Goal: Find specific page/section: Find specific page/section

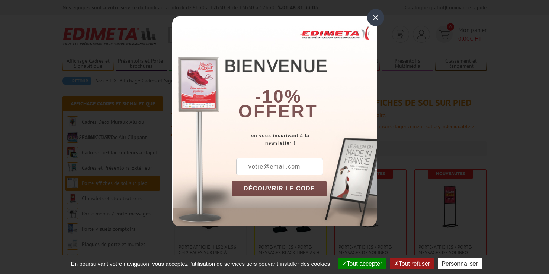
click at [376, 17] on div "×" at bounding box center [375, 17] width 17 height 17
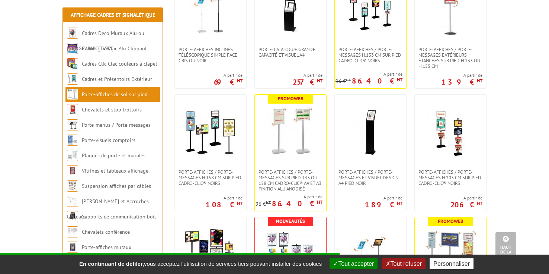
scroll to position [443, 0]
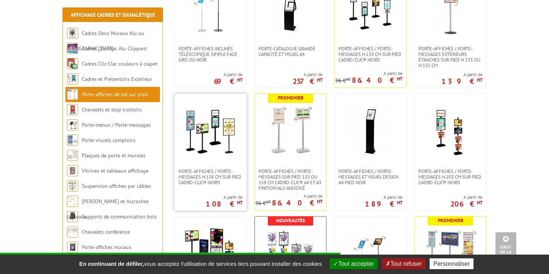
click at [226, 143] on img at bounding box center [211, 131] width 52 height 52
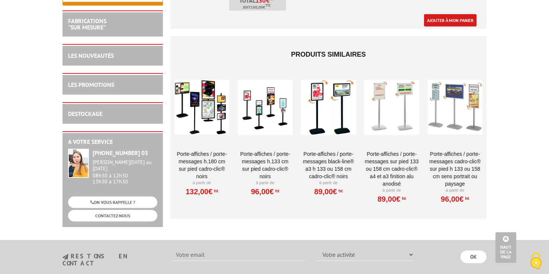
scroll to position [680, 0]
